Goal: Navigation & Orientation: Find specific page/section

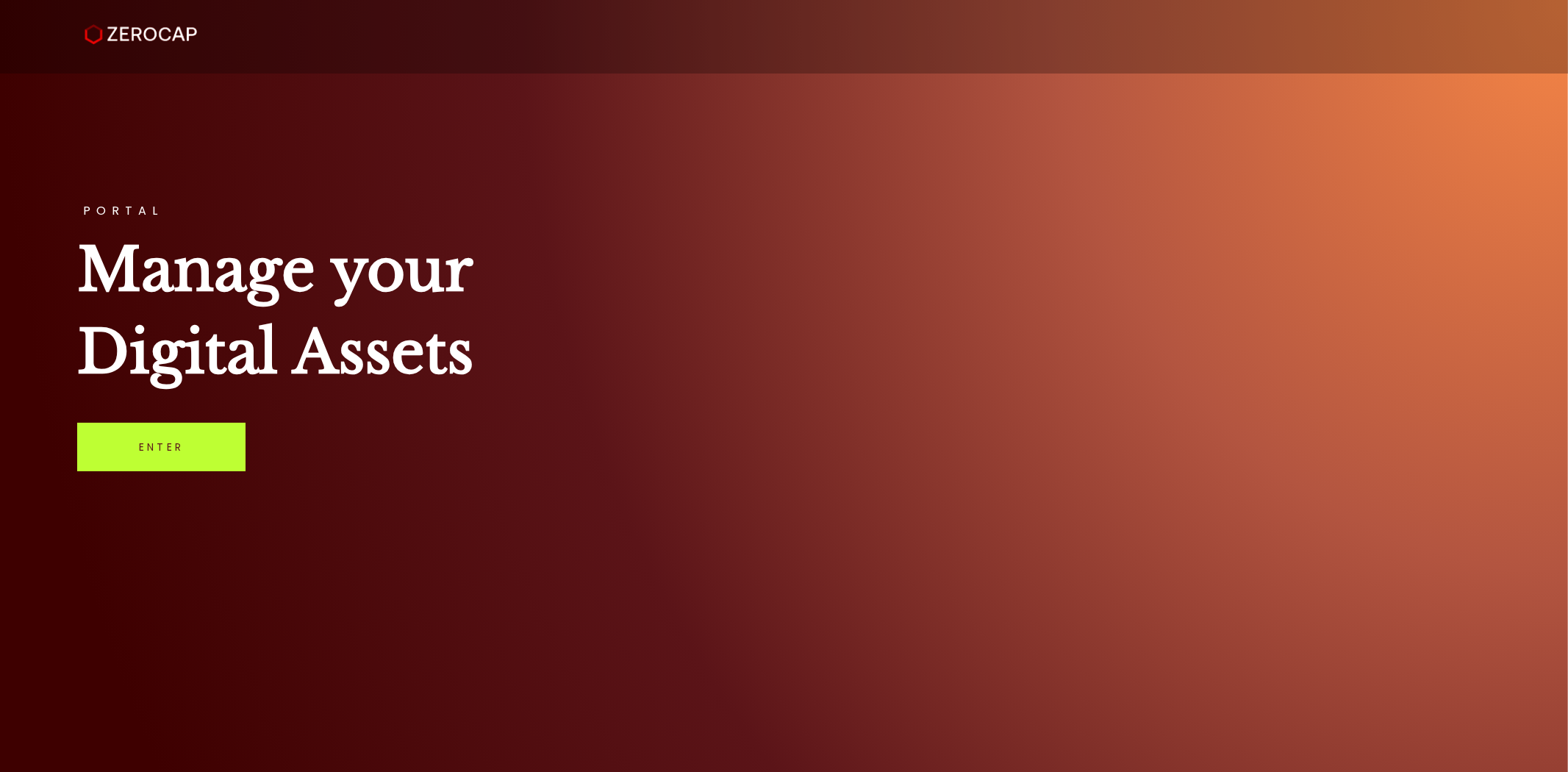
click at [170, 467] on link "Enter" at bounding box center [161, 447] width 169 height 49
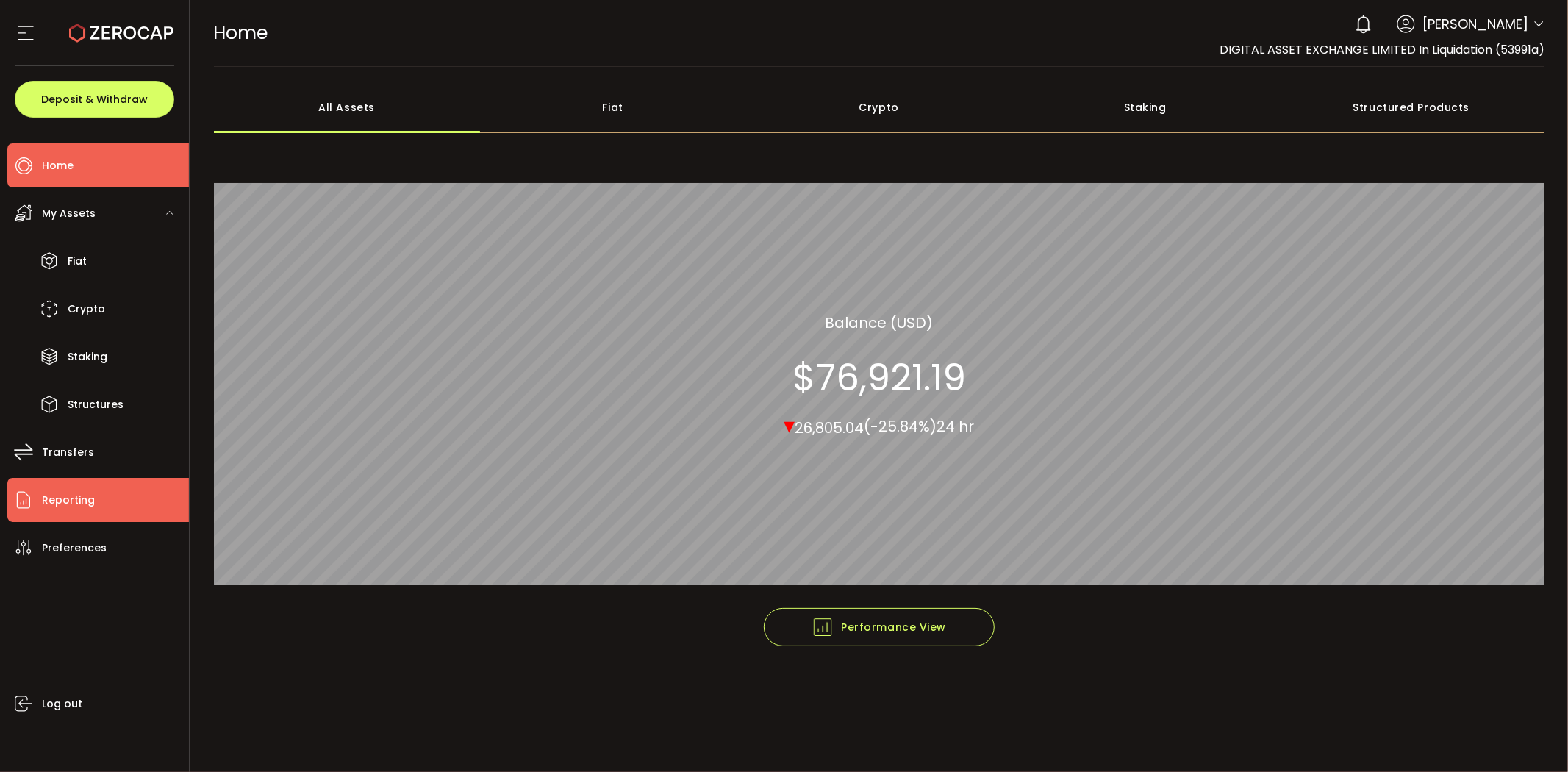
click at [98, 495] on li "Reporting" at bounding box center [98, 500] width 181 height 44
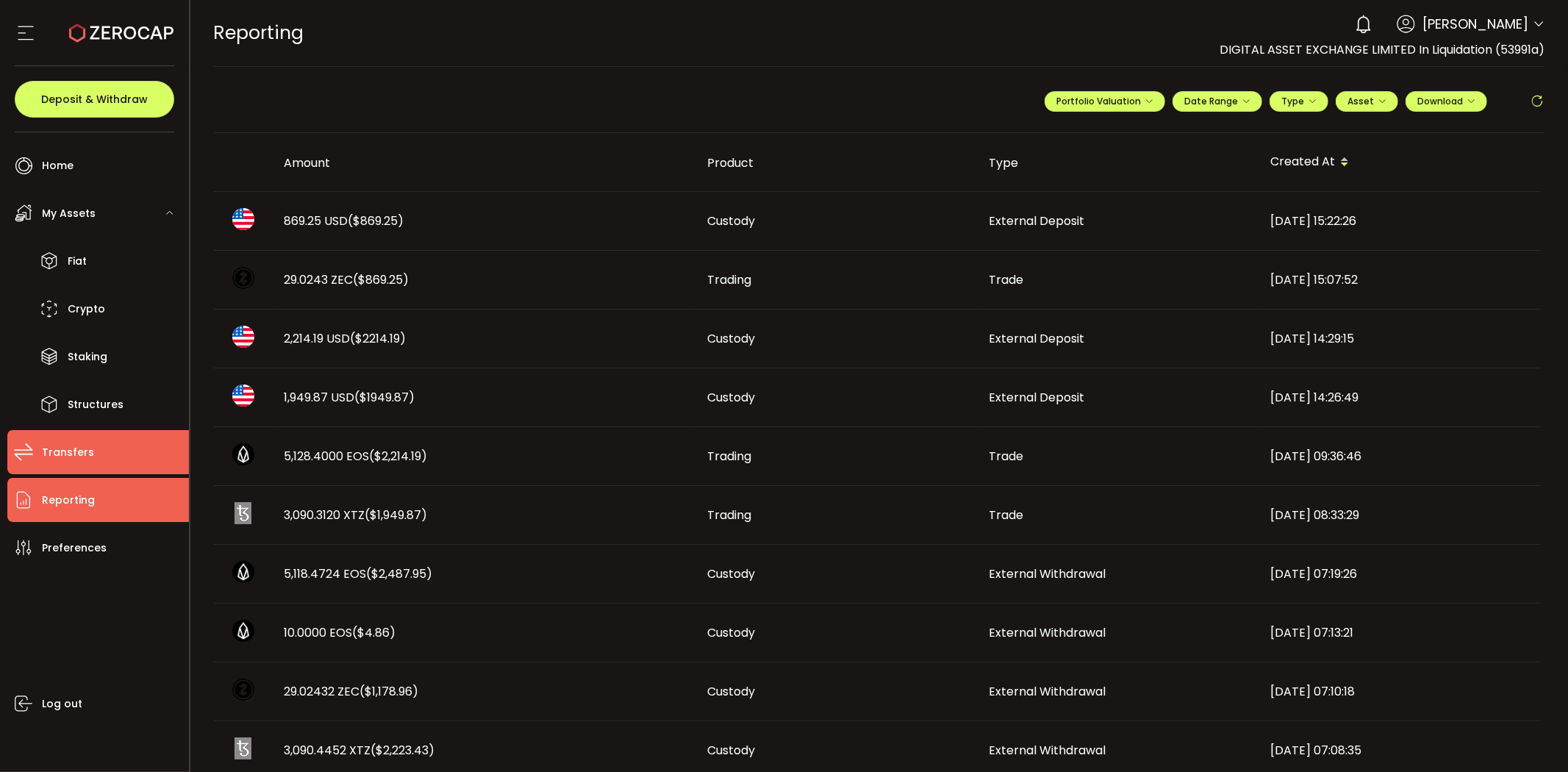
click at [104, 456] on li "Transfers" at bounding box center [98, 452] width 181 height 44
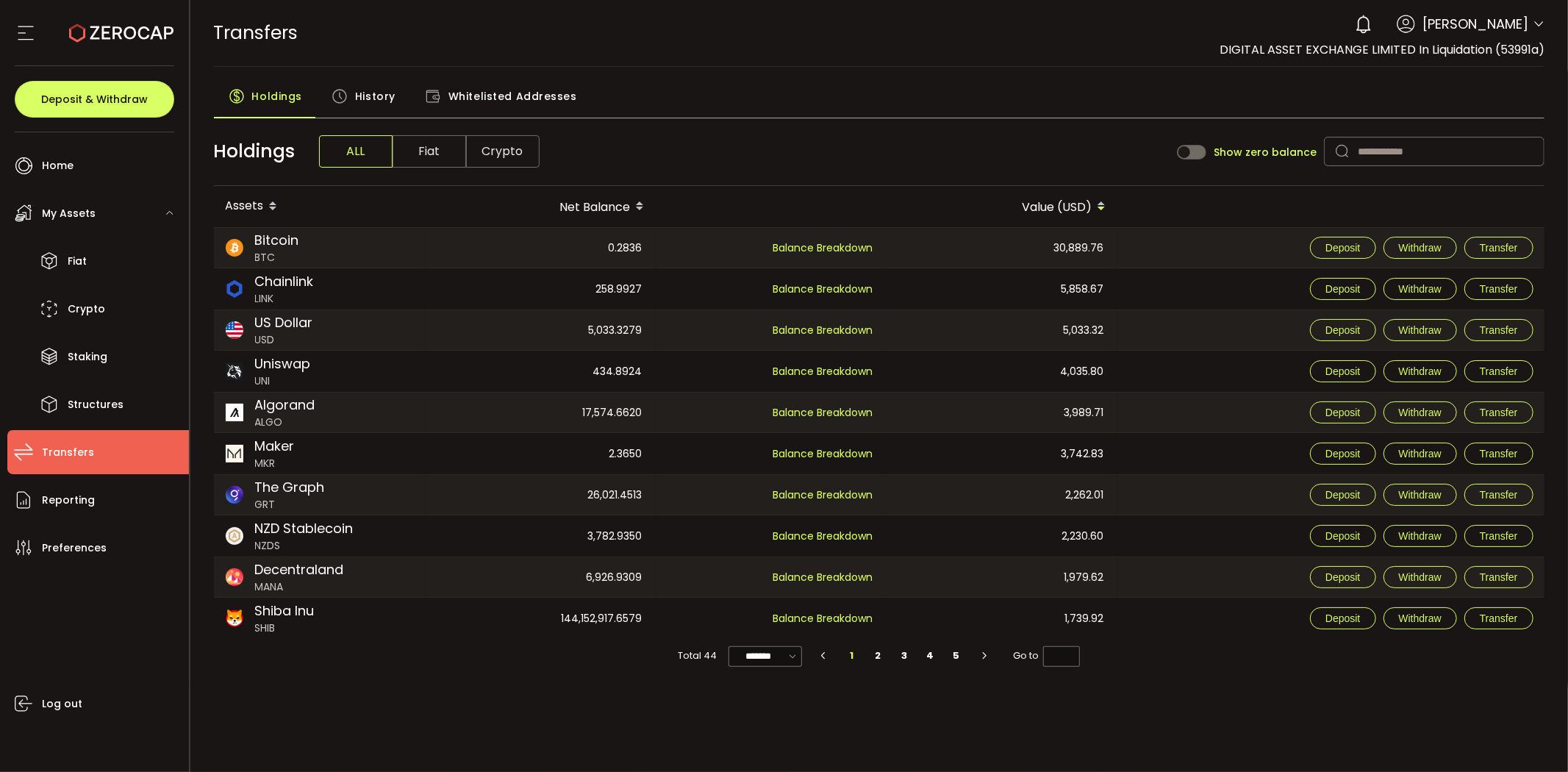
click at [490, 79] on main "Holdings History Whitelisted Addresses Holdings ALL Fiat Crypto Show zero balan…" at bounding box center [879, 377] width 1379 height 621
click at [480, 93] on span "Whitelisted Addresses" at bounding box center [513, 96] width 129 height 30
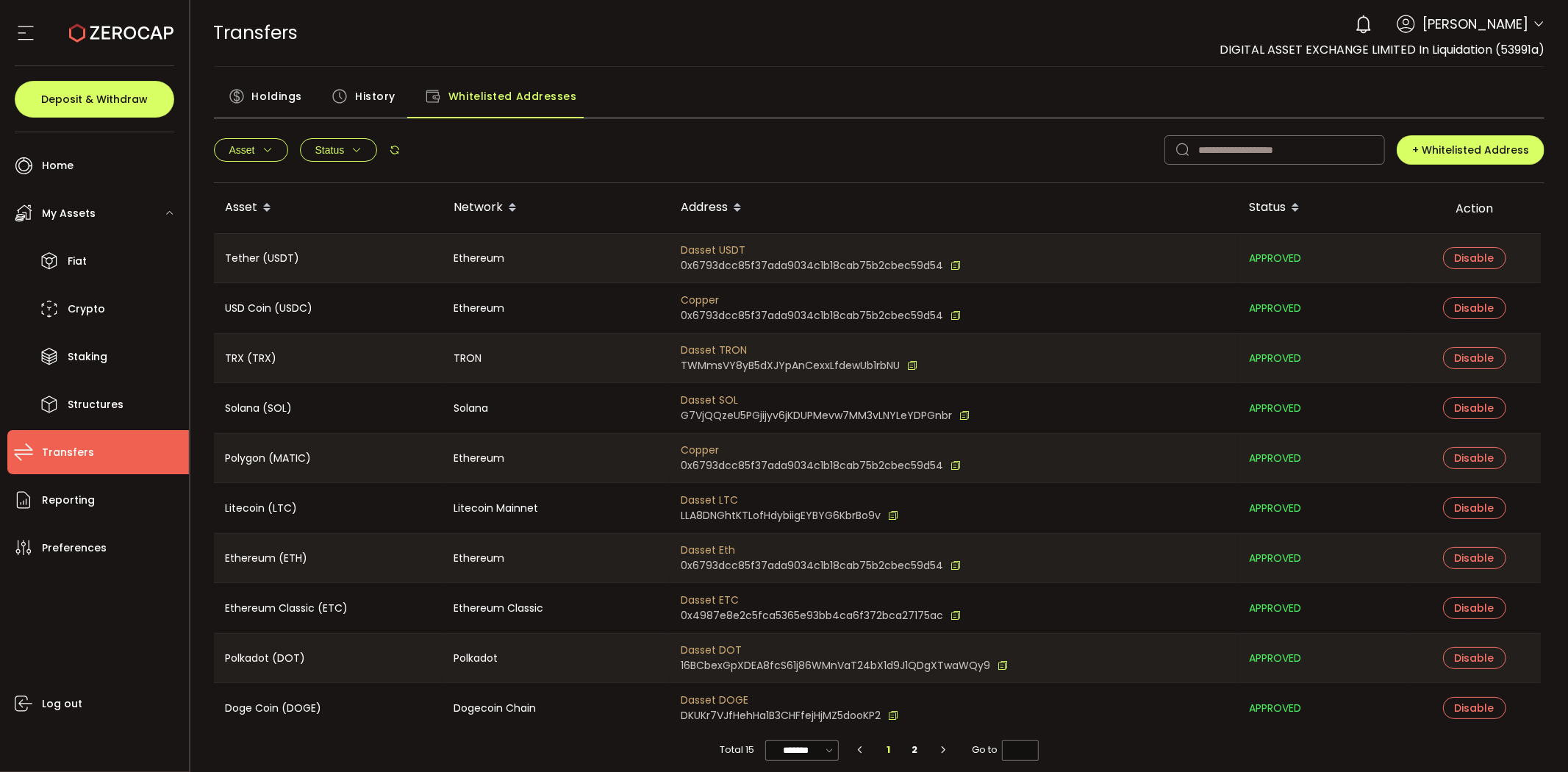
click at [355, 106] on span "History" at bounding box center [375, 96] width 41 height 30
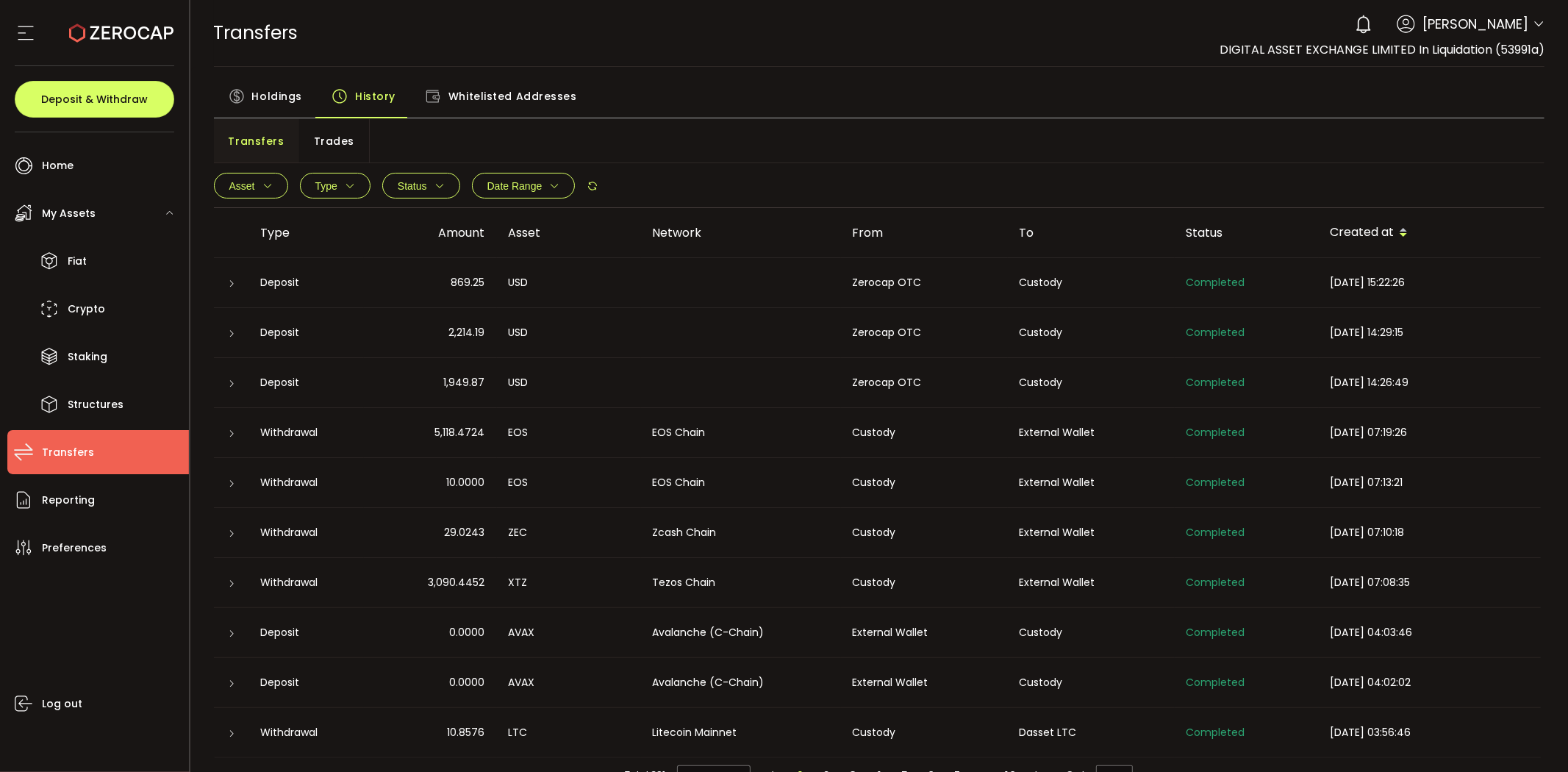
click at [268, 106] on span "Holdings" at bounding box center [277, 96] width 50 height 30
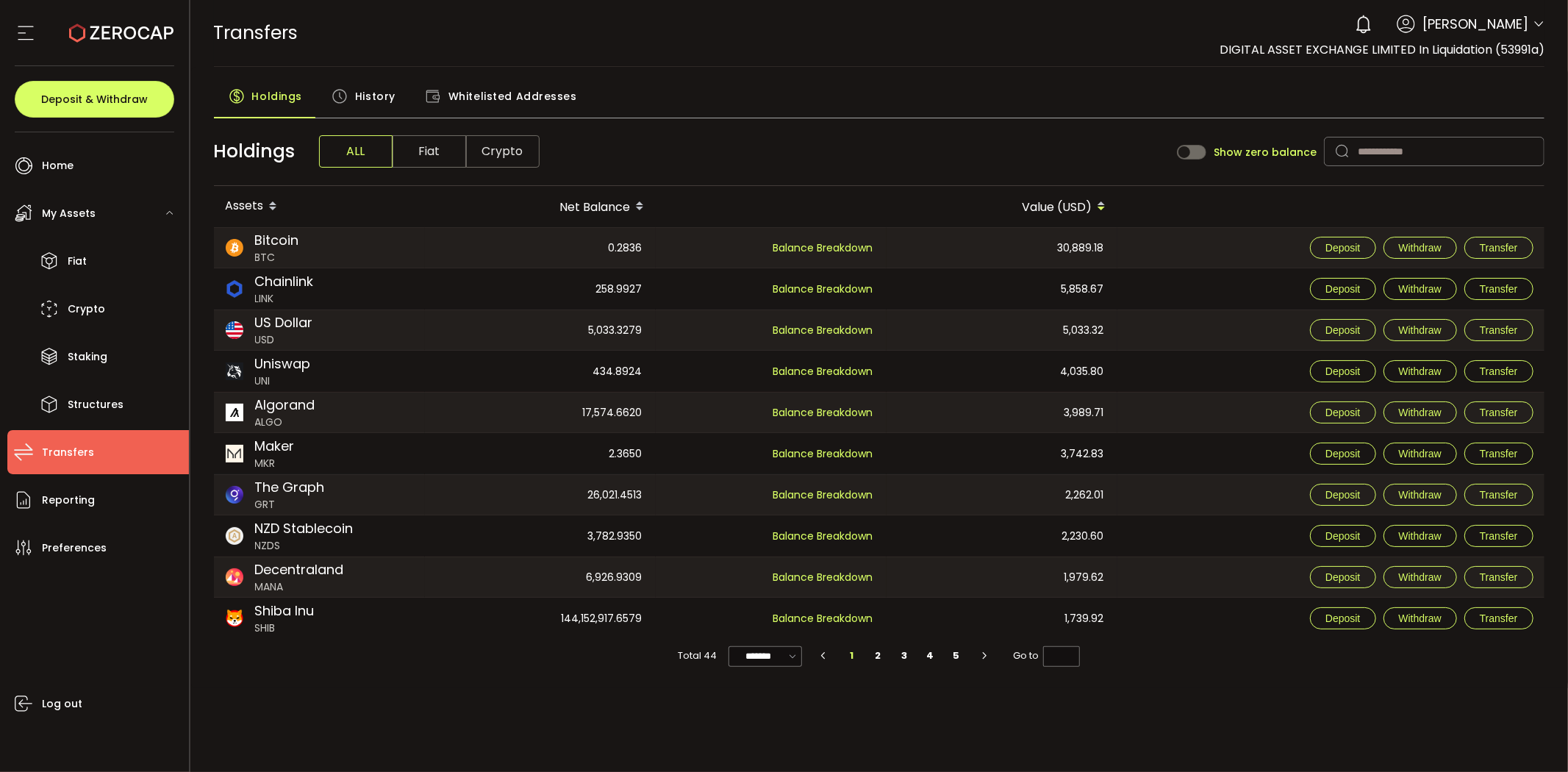
click at [931, 114] on div "Holdings History Whitelisted Addresses" at bounding box center [879, 100] width 1331 height 37
